Goal: Information Seeking & Learning: Learn about a topic

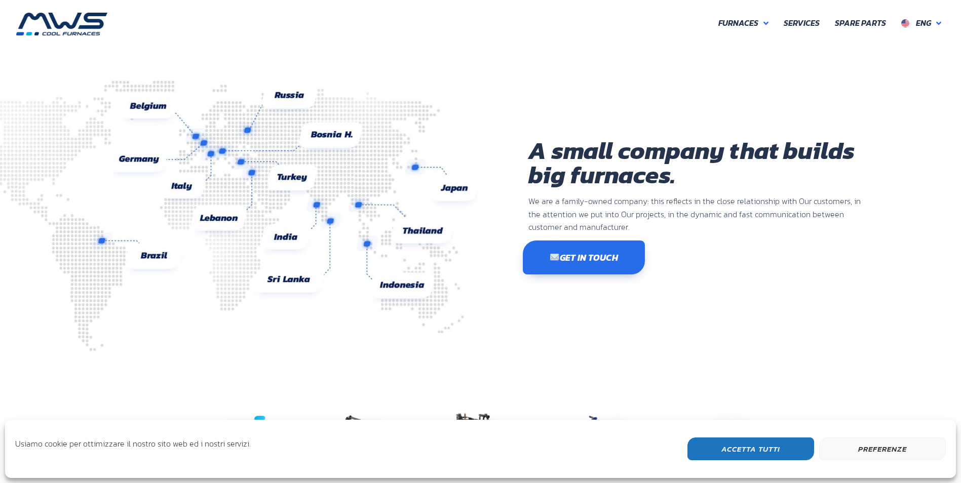
click at [581, 250] on link "Get in touch" at bounding box center [584, 258] width 122 height 34
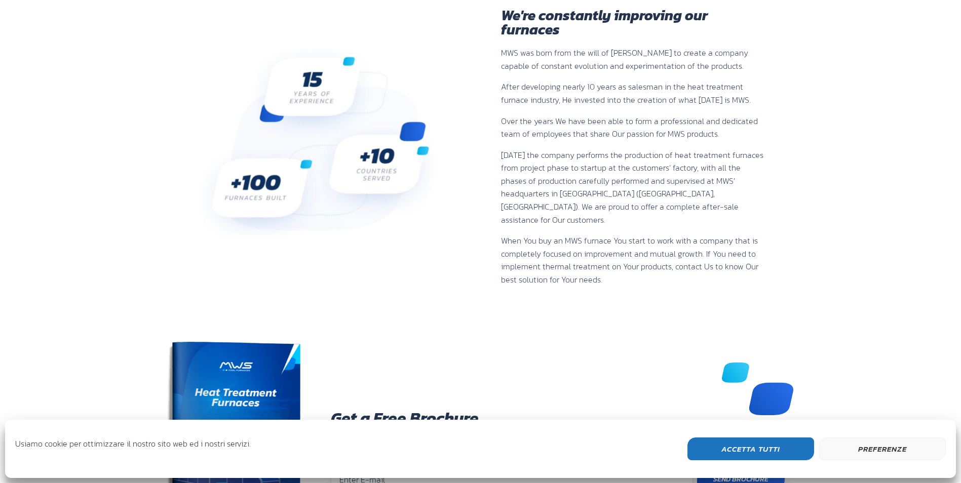
scroll to position [659, 0]
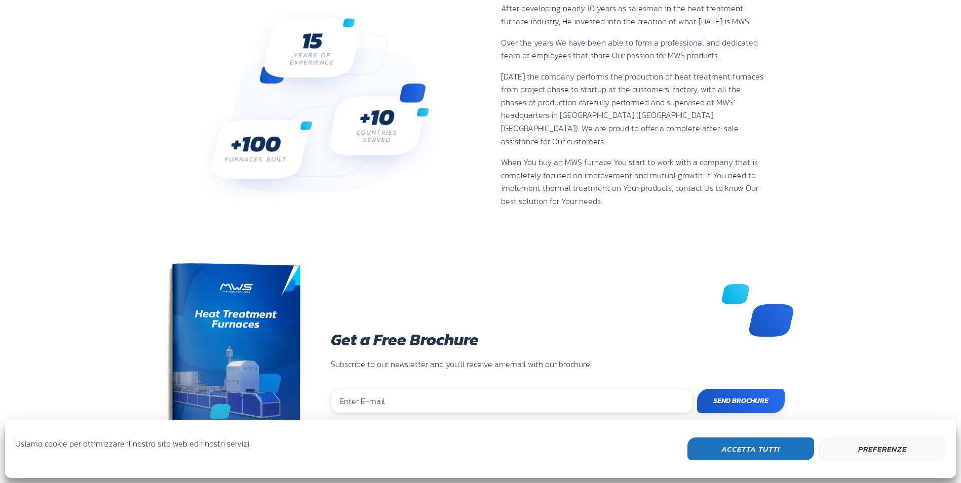
click at [723, 438] on div "Questo sito utilizza cookies Usiamo cookie per ottimizzare il nostro sito web e…" at bounding box center [480, 449] width 951 height 58
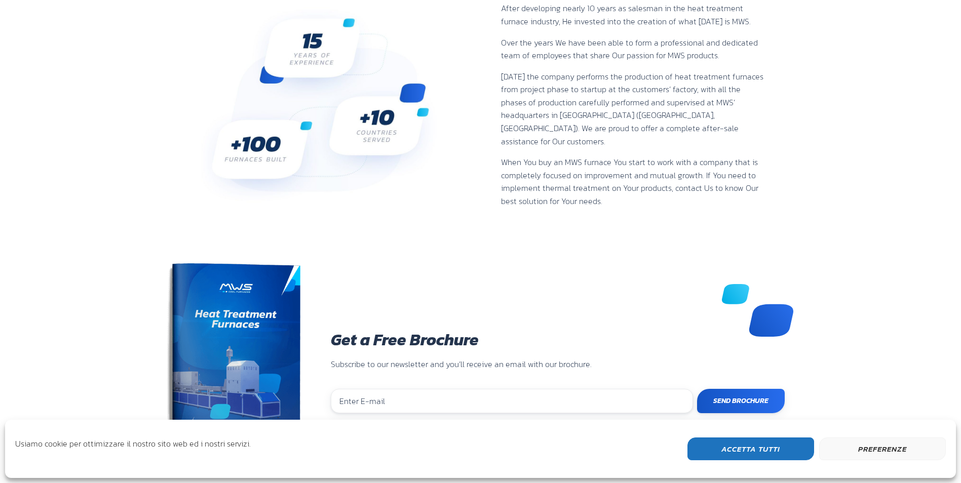
click at [738, 440] on button "Accetta Tutti" at bounding box center [751, 449] width 127 height 23
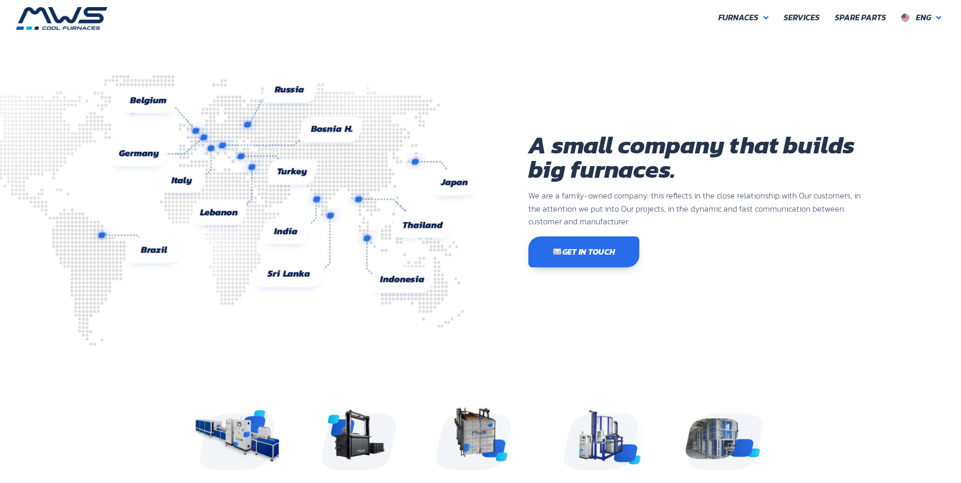
scroll to position [0, 0]
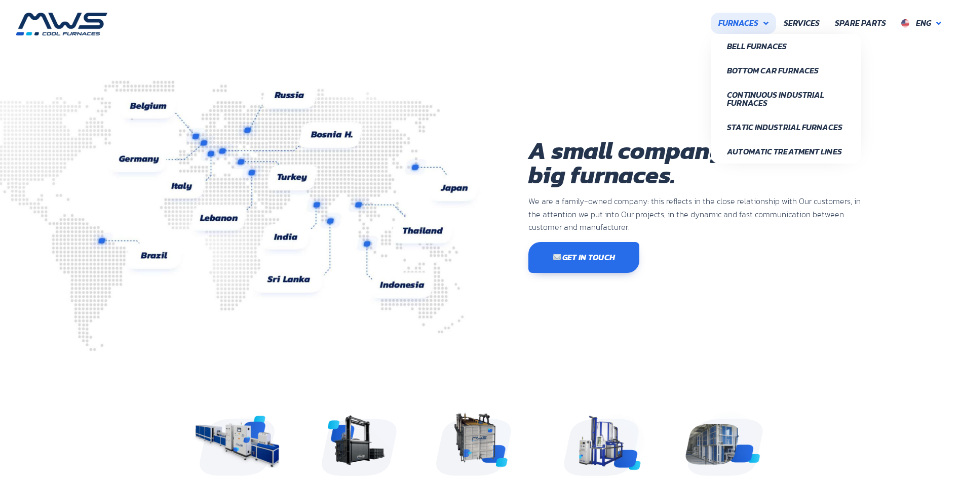
click at [745, 20] on span "Furnaces" at bounding box center [739, 23] width 40 height 13
click at [776, 101] on span "Continuous Industrial Furnaces" at bounding box center [786, 99] width 118 height 16
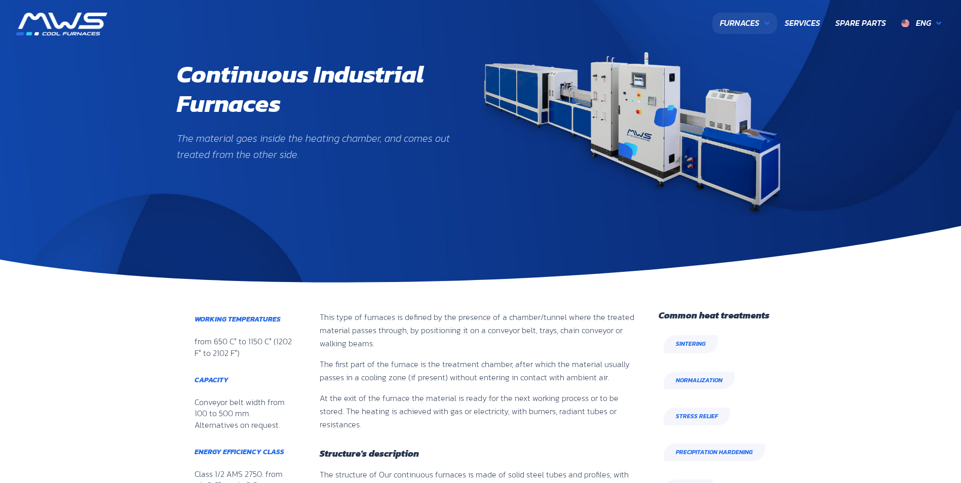
click at [756, 27] on span "Furnaces" at bounding box center [740, 23] width 40 height 13
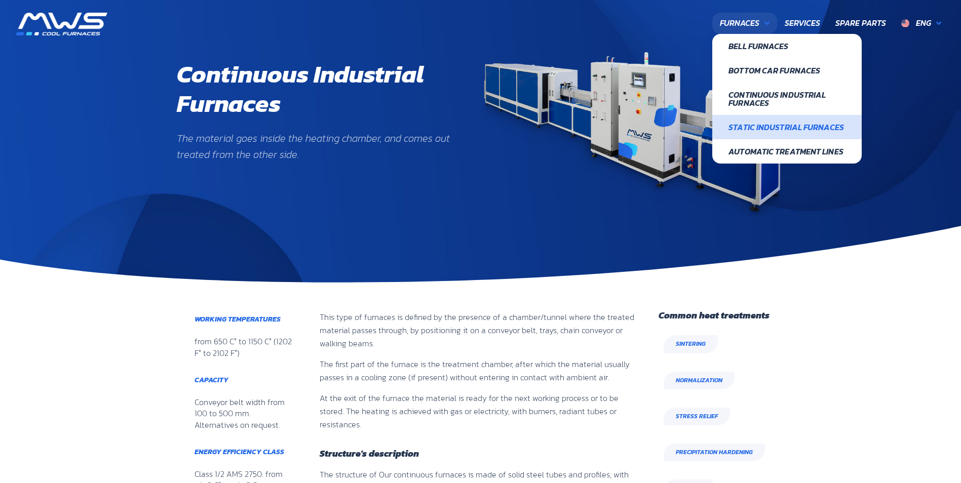
click at [773, 135] on link "Static Industrial furnaces" at bounding box center [787, 127] width 149 height 24
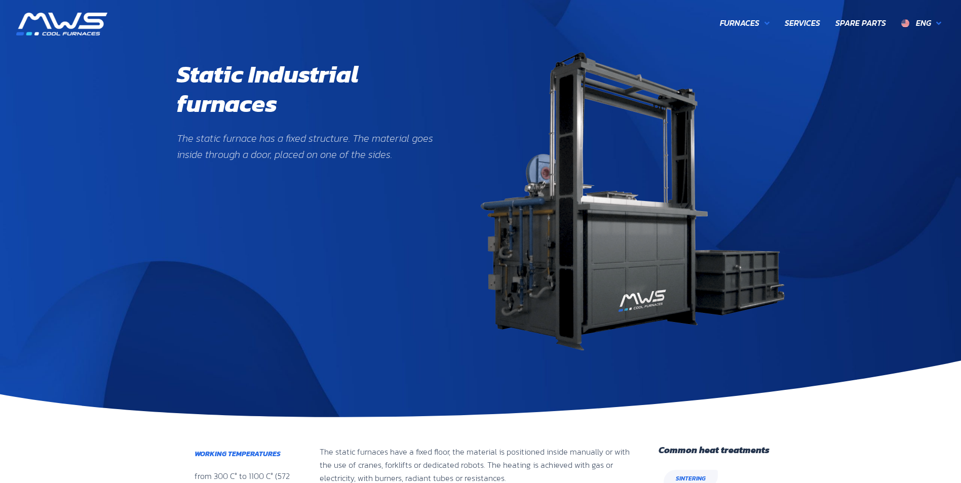
scroll to position [337, 123]
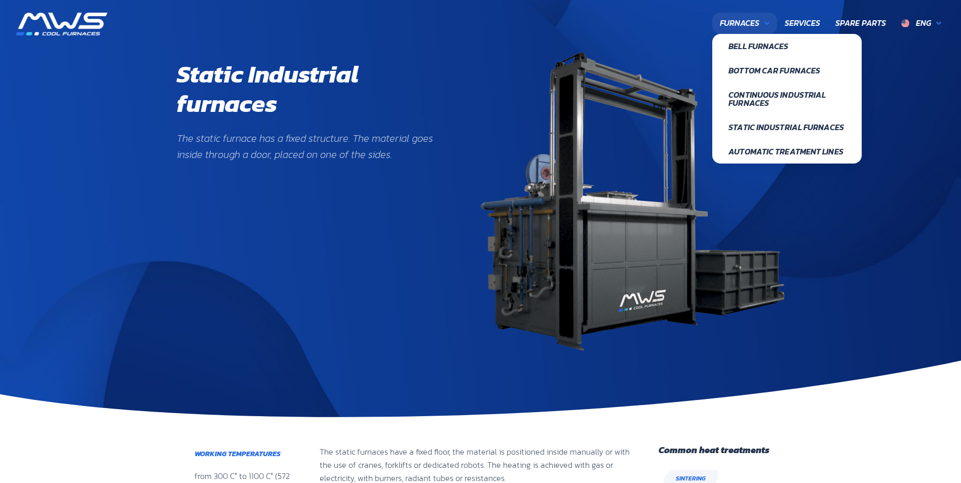
click at [752, 23] on span "Furnaces" at bounding box center [740, 23] width 40 height 13
click at [767, 155] on span "Automatic treatment lines" at bounding box center [787, 151] width 117 height 8
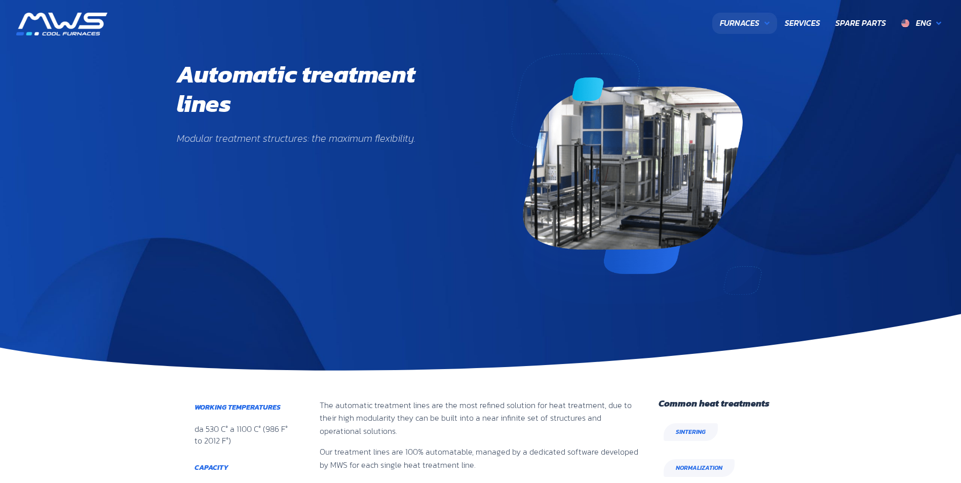
click at [756, 14] on link "Furnaces" at bounding box center [745, 23] width 65 height 21
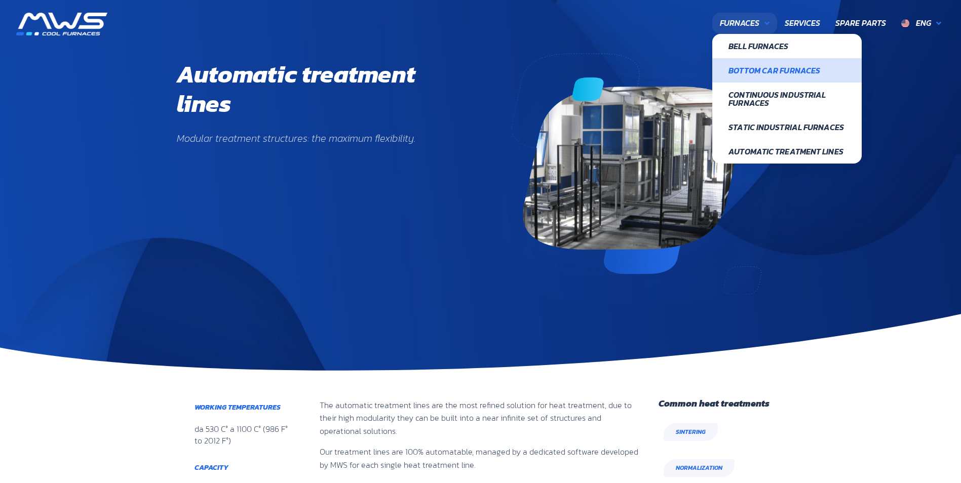
click at [772, 77] on link "Bottom Car furnaces" at bounding box center [787, 70] width 149 height 24
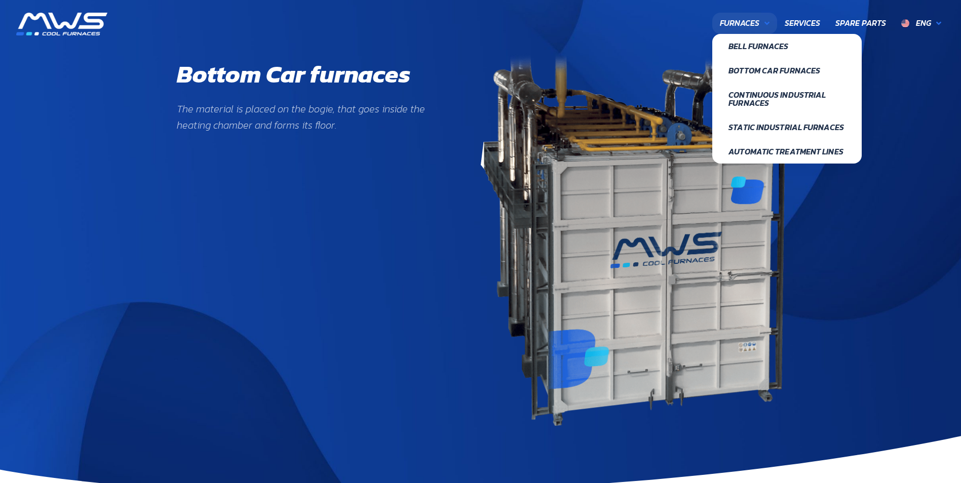
scroll to position [363, 123]
click at [758, 16] on link "Furnaces" at bounding box center [745, 23] width 65 height 21
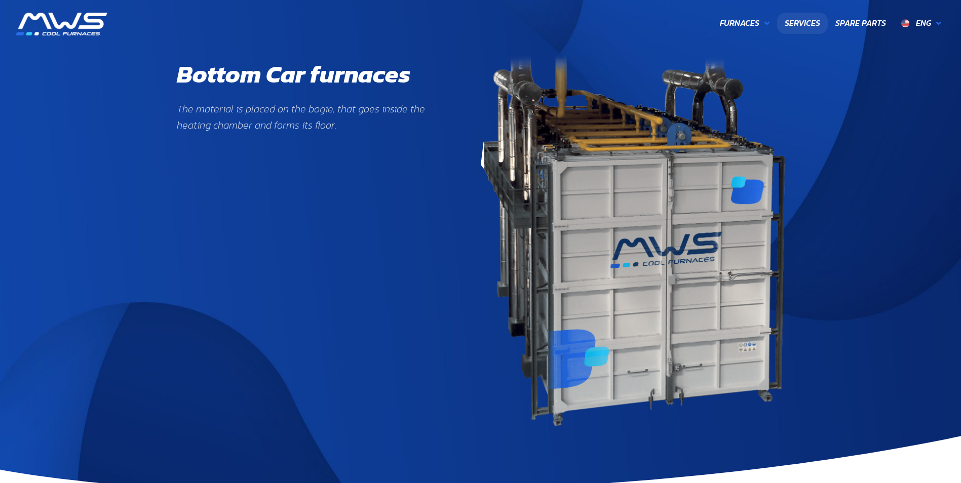
click at [798, 16] on link "Services" at bounding box center [802, 23] width 51 height 21
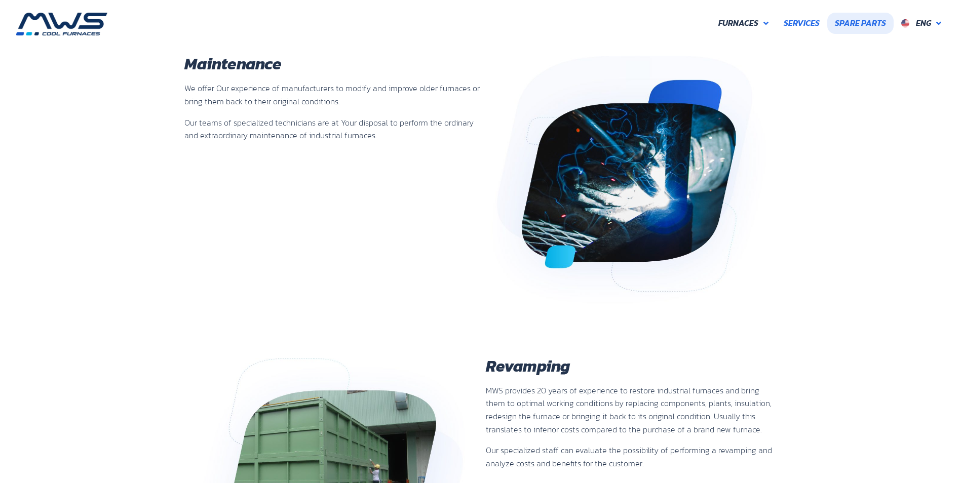
click at [853, 23] on span "Spare Parts" at bounding box center [860, 23] width 51 height 13
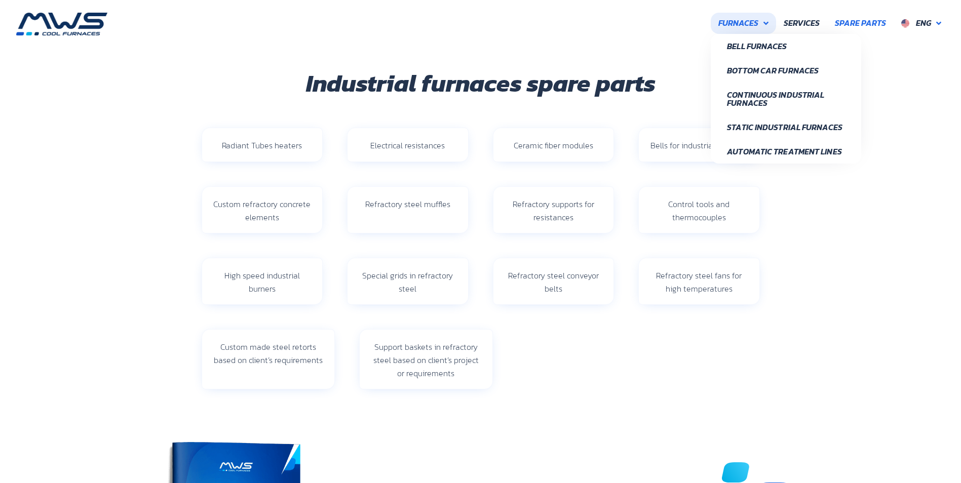
click at [757, 25] on span "Furnaces" at bounding box center [739, 23] width 40 height 13
click at [762, 49] on span "Bell Furnaces" at bounding box center [786, 46] width 118 height 8
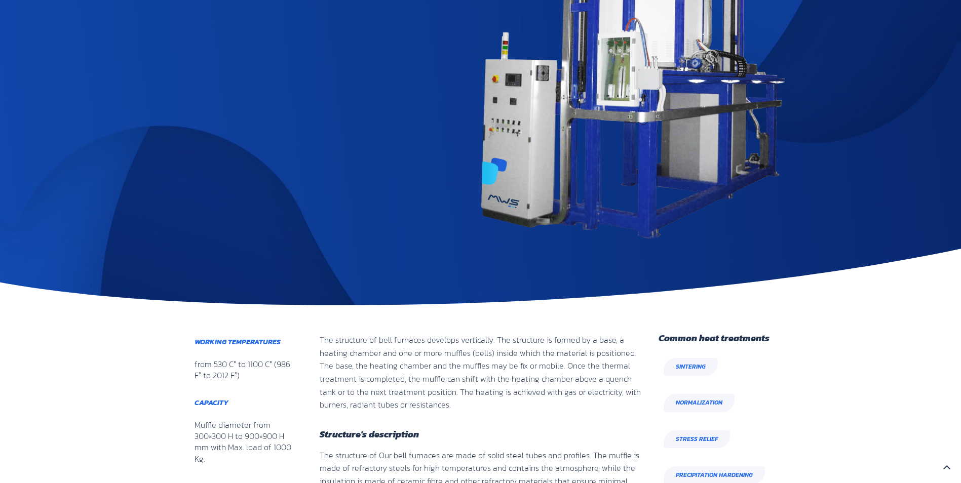
scroll to position [146, 0]
